Goal: Answer question/provide support

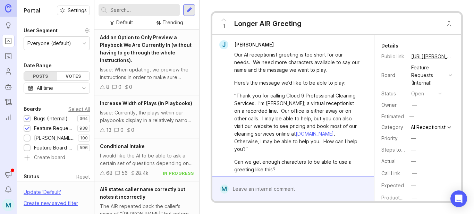
scroll to position [163, 0]
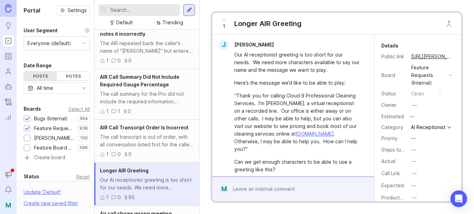
click at [152, 9] on input "text" at bounding box center [143, 10] width 67 height 8
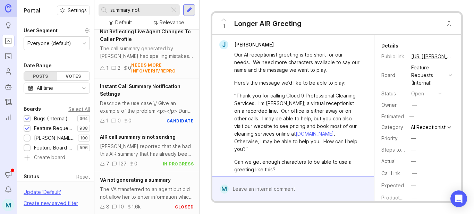
scroll to position [243, 0]
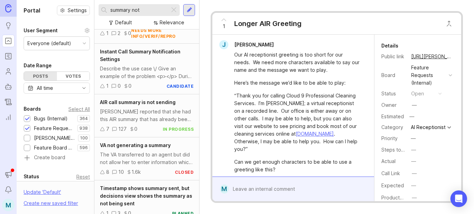
type input "summary not"
click at [128, 121] on div "[PERSON_NAME] reported that she had this AIR summary that has already been sent…" at bounding box center [147, 115] width 94 height 15
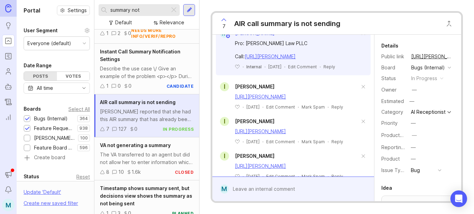
scroll to position [836, 0]
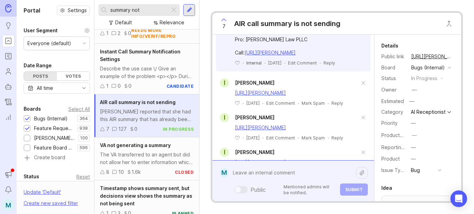
click at [282, 188] on div "Public Mentioned admins will be notified. Submit" at bounding box center [298, 180] width 139 height 29
paste textarea "[URL][PERSON_NAME]"
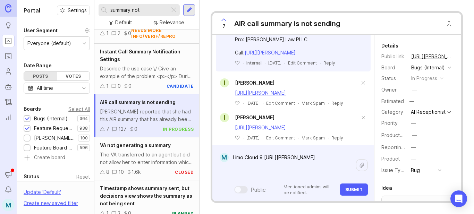
type textarea "Limo Cloud 9 [URL][PERSON_NAME]"
click at [353, 192] on span "Submit" at bounding box center [353, 189] width 17 height 5
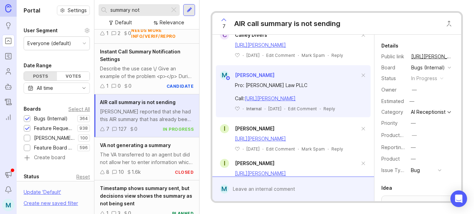
scroll to position [897, 0]
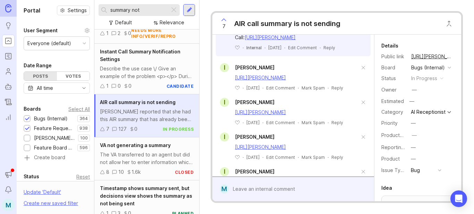
click at [454, 56] on button "copy icon" at bounding box center [459, 57] width 10 height 10
